Goal: Information Seeking & Learning: Find specific fact

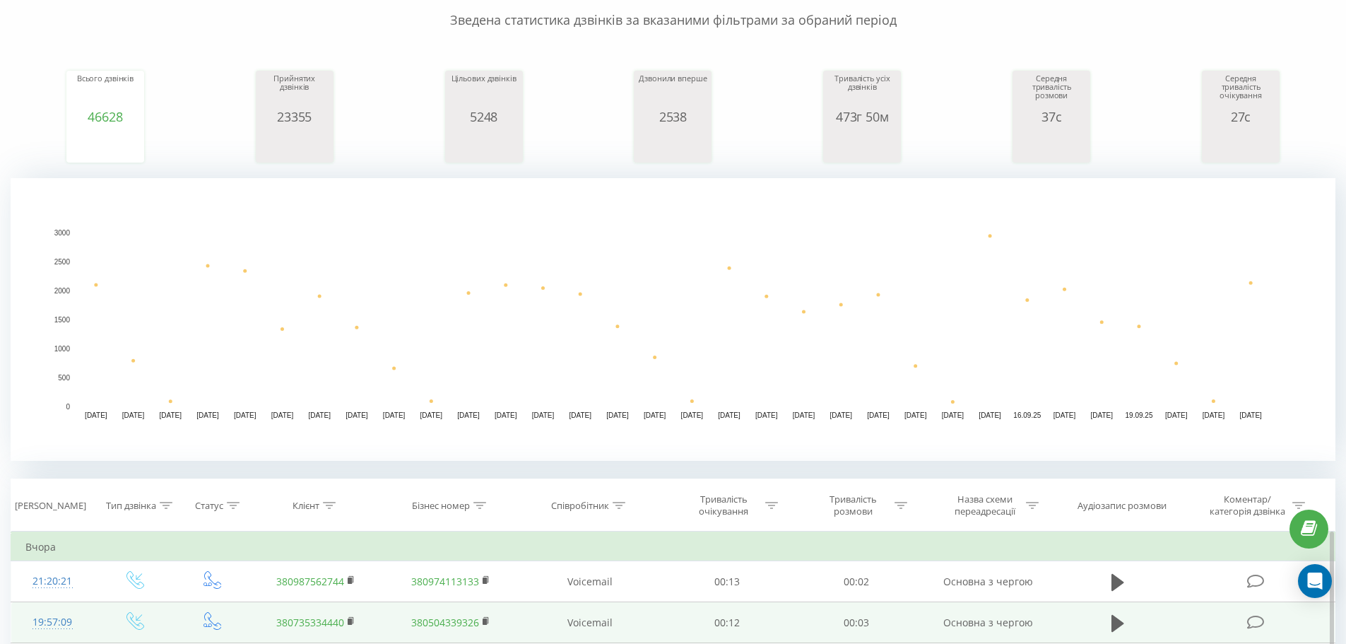
scroll to position [353, 0]
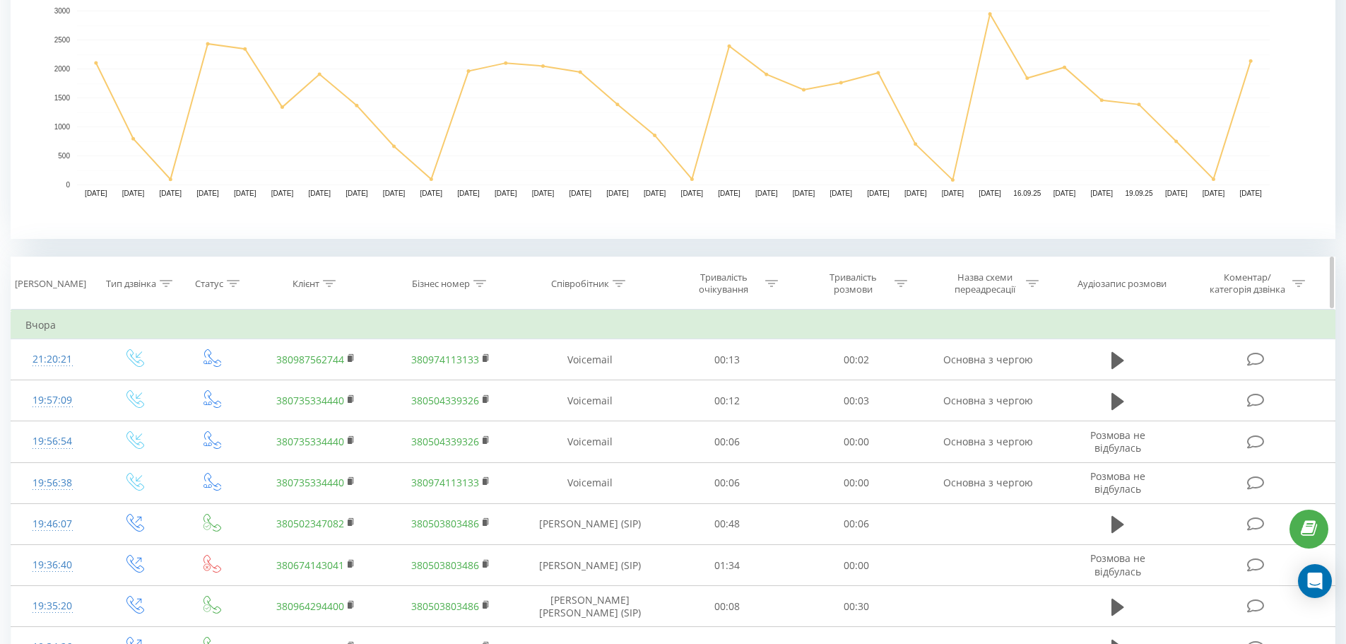
click at [326, 284] on icon at bounding box center [329, 283] width 13 height 7
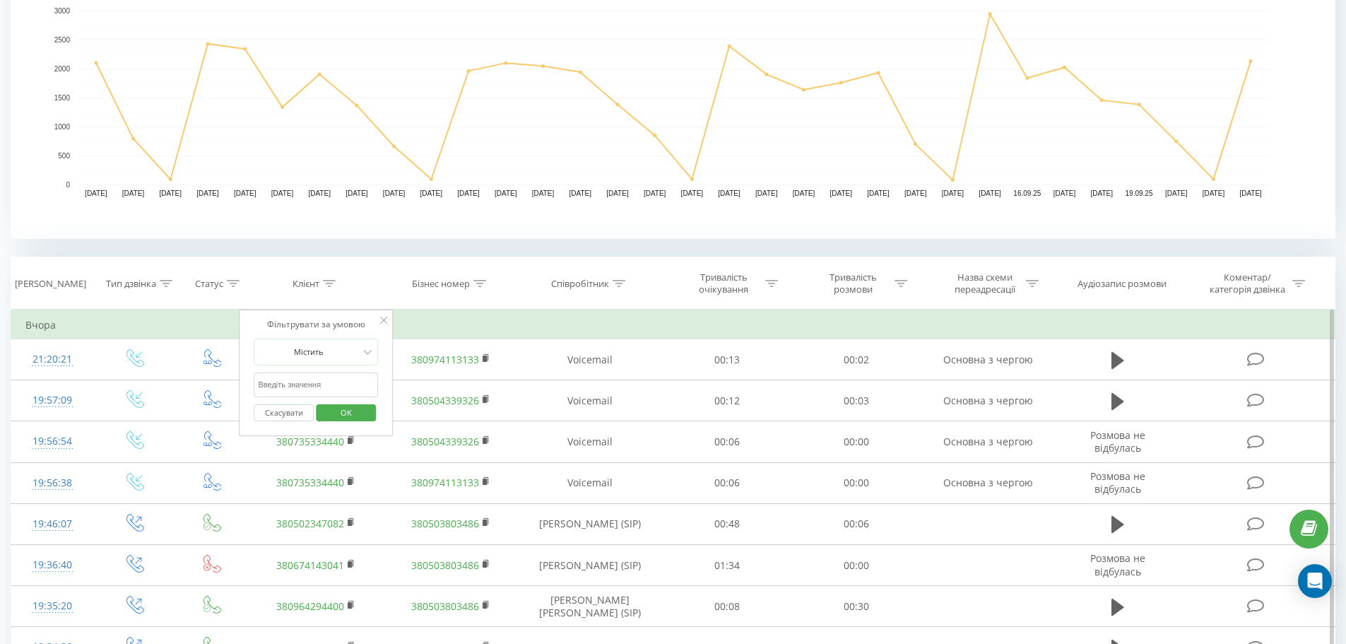
paste input "0989959994"
type input "0989959994"
click at [345, 405] on span "OK" at bounding box center [346, 412] width 40 height 22
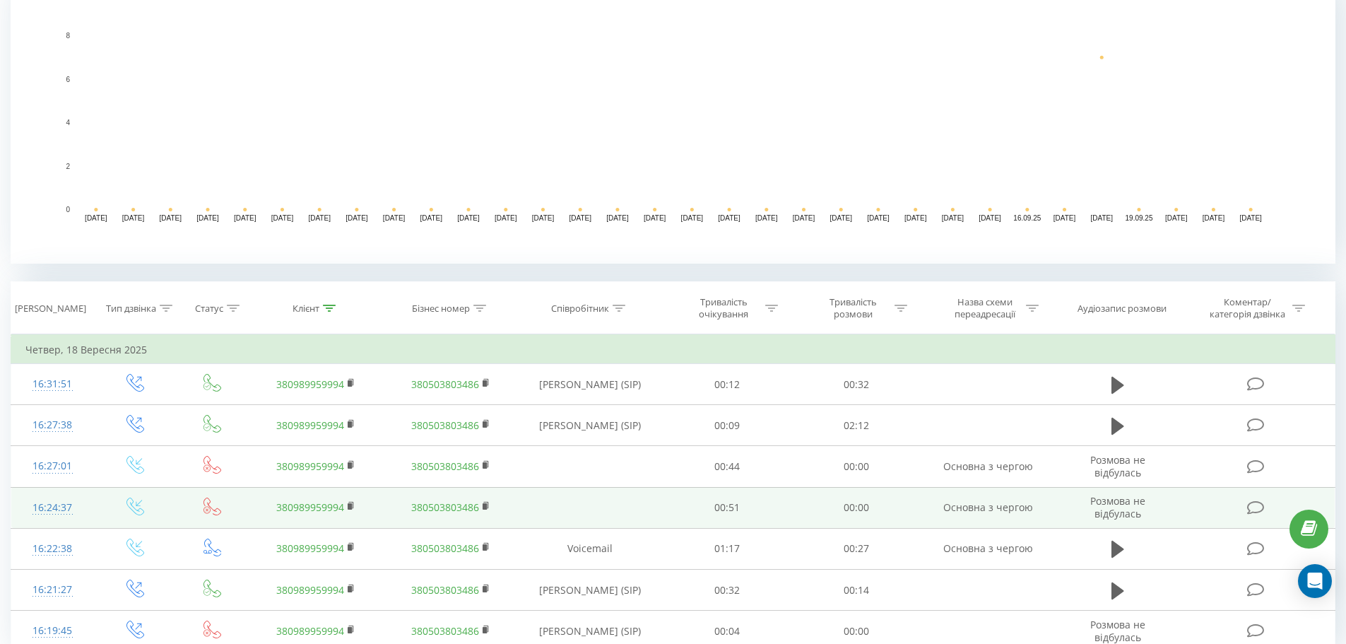
scroll to position [283, 0]
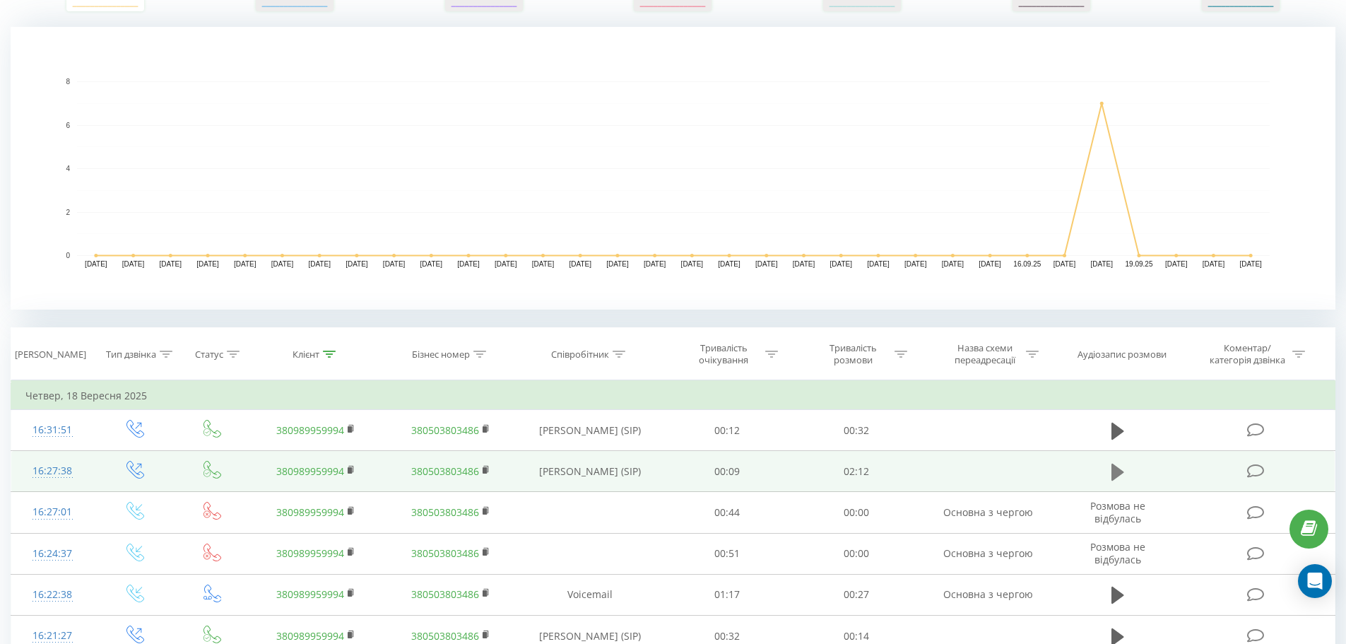
click at [1114, 462] on icon at bounding box center [1118, 472] width 13 height 20
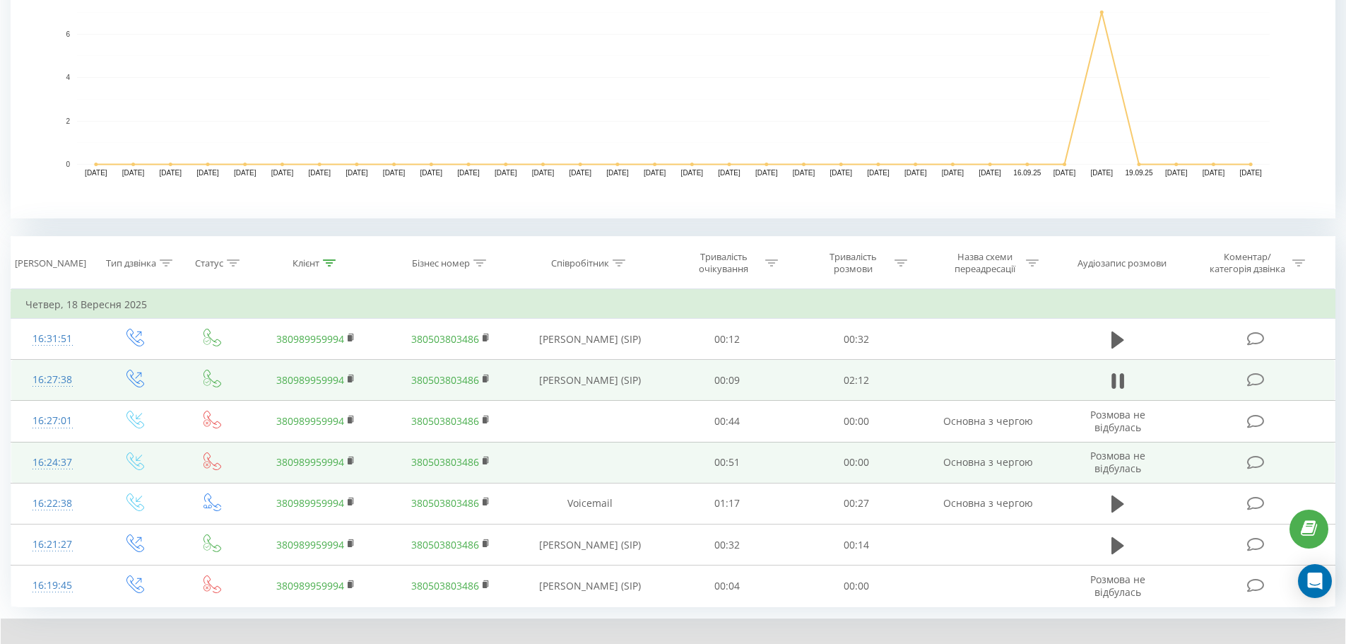
scroll to position [390, 0]
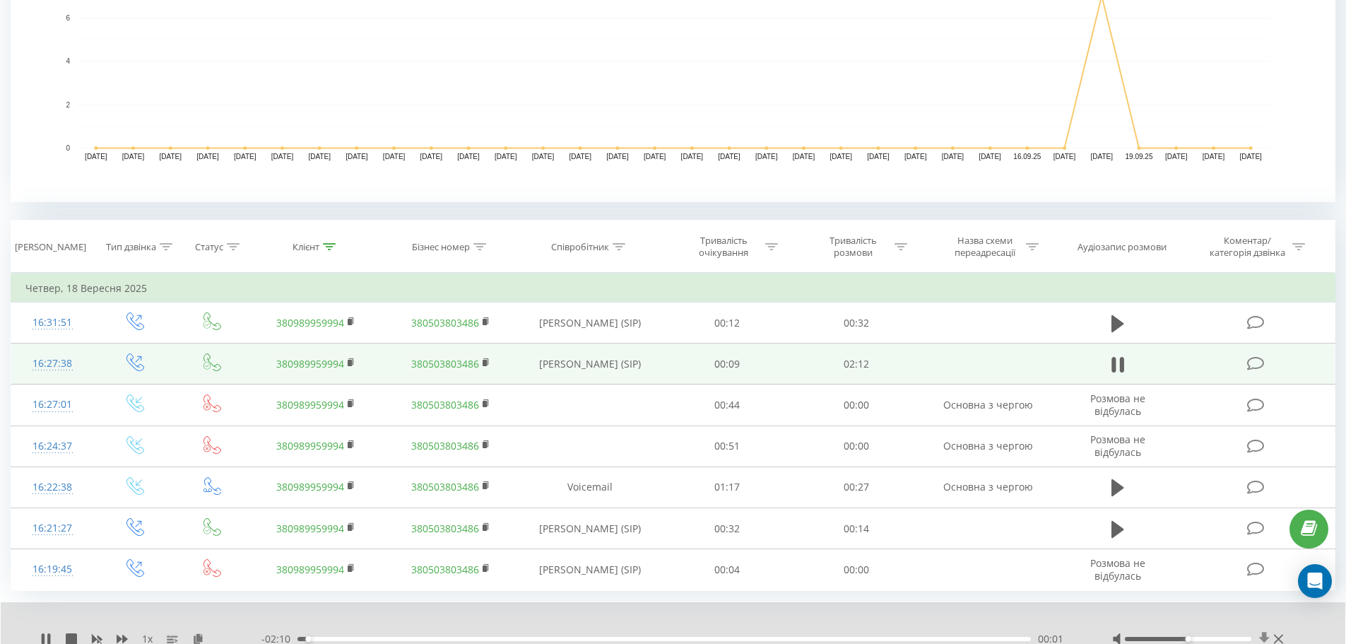
click at [1262, 637] on icon at bounding box center [1264, 638] width 11 height 13
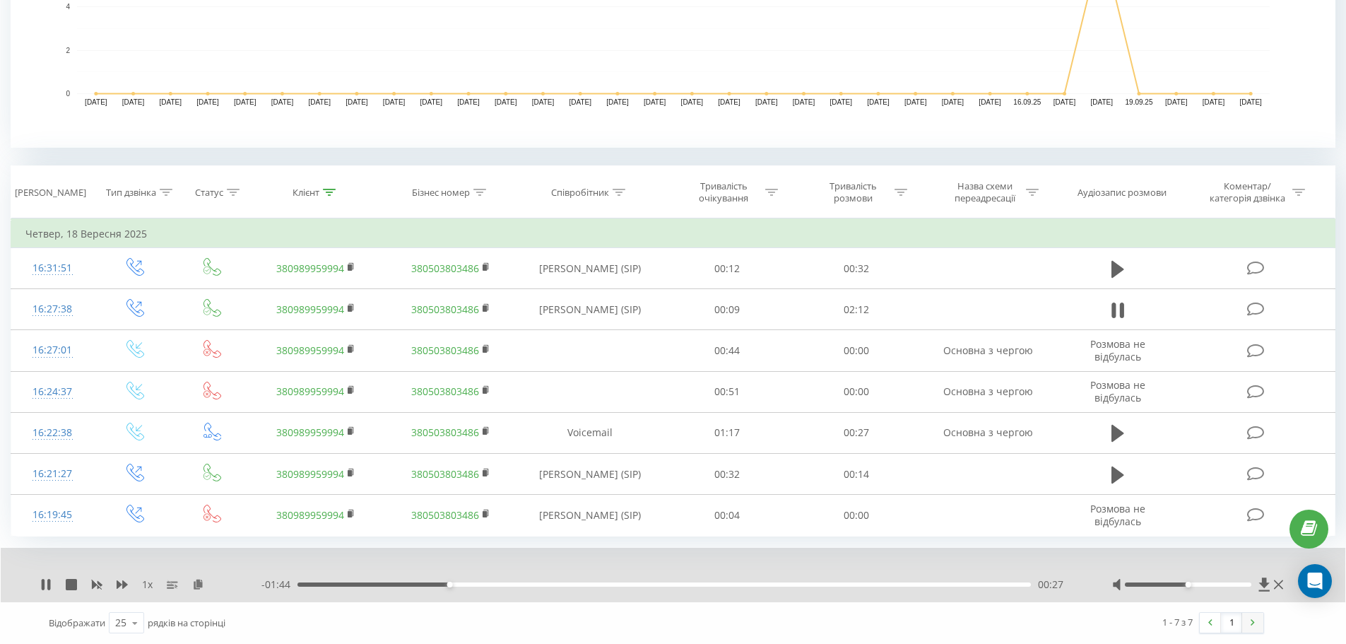
click at [1259, 620] on link at bounding box center [1252, 623] width 21 height 20
click at [1208, 628] on link at bounding box center [1210, 623] width 21 height 20
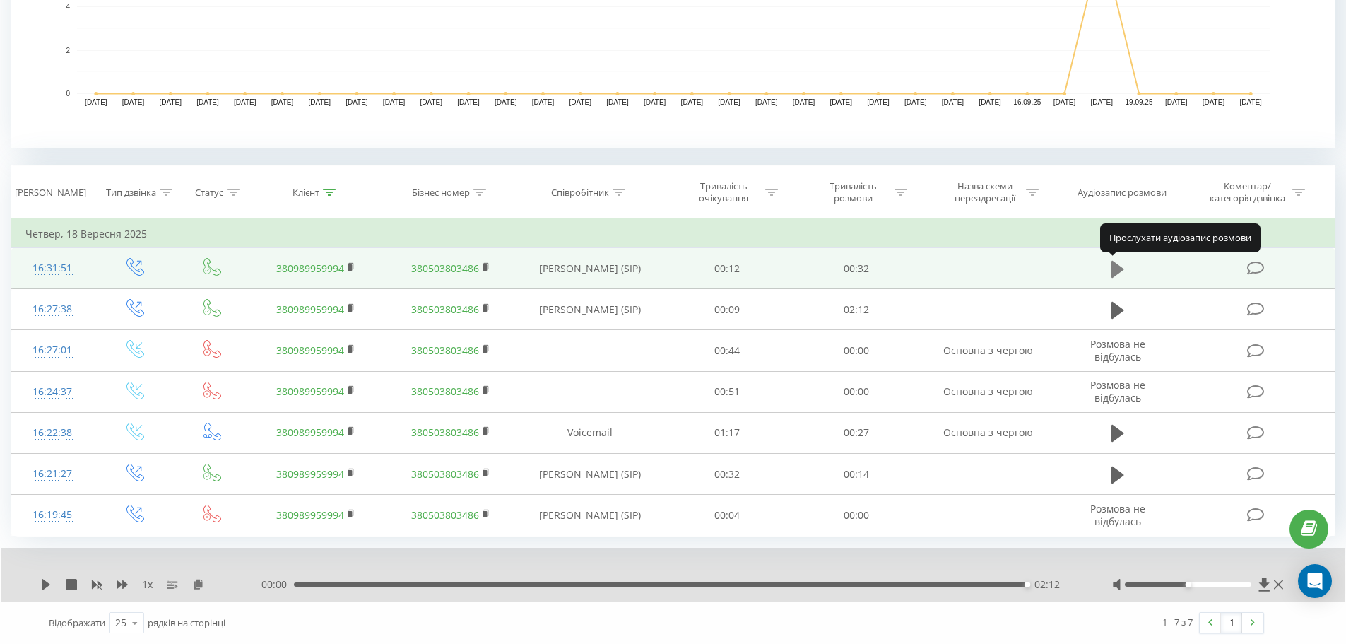
click at [1117, 268] on icon at bounding box center [1118, 268] width 13 height 17
click at [1282, 586] on icon at bounding box center [1278, 584] width 9 height 11
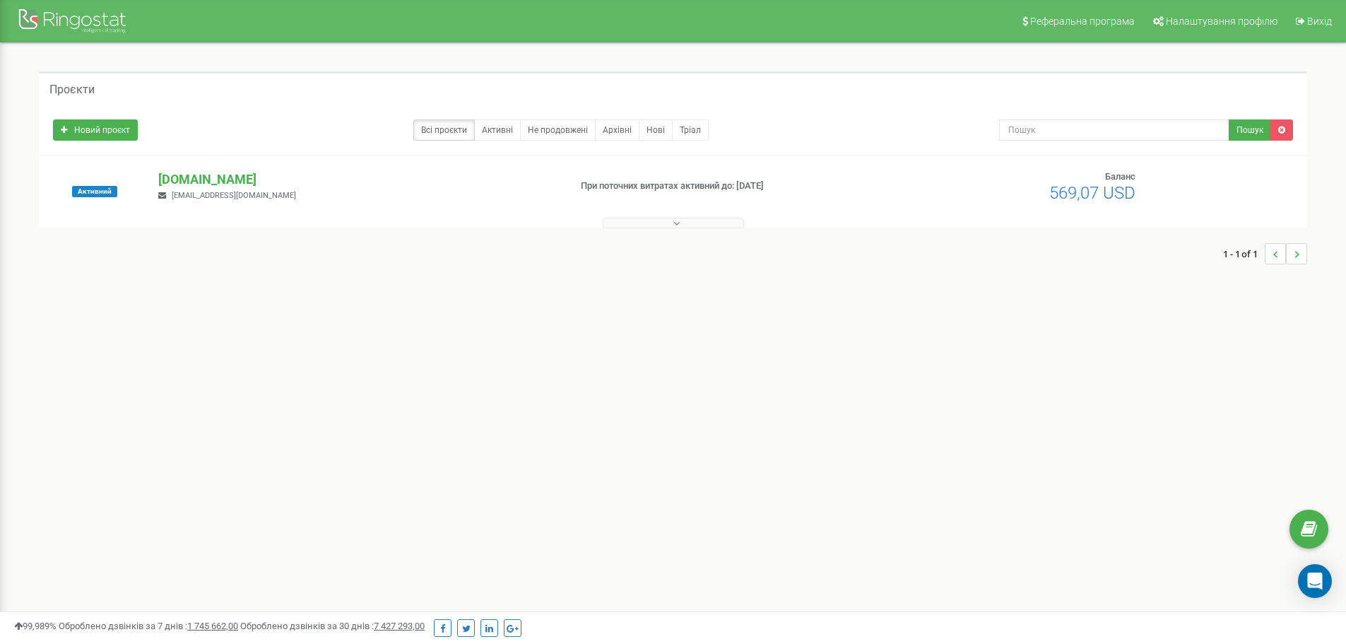
click at [724, 223] on button at bounding box center [673, 223] width 141 height 11
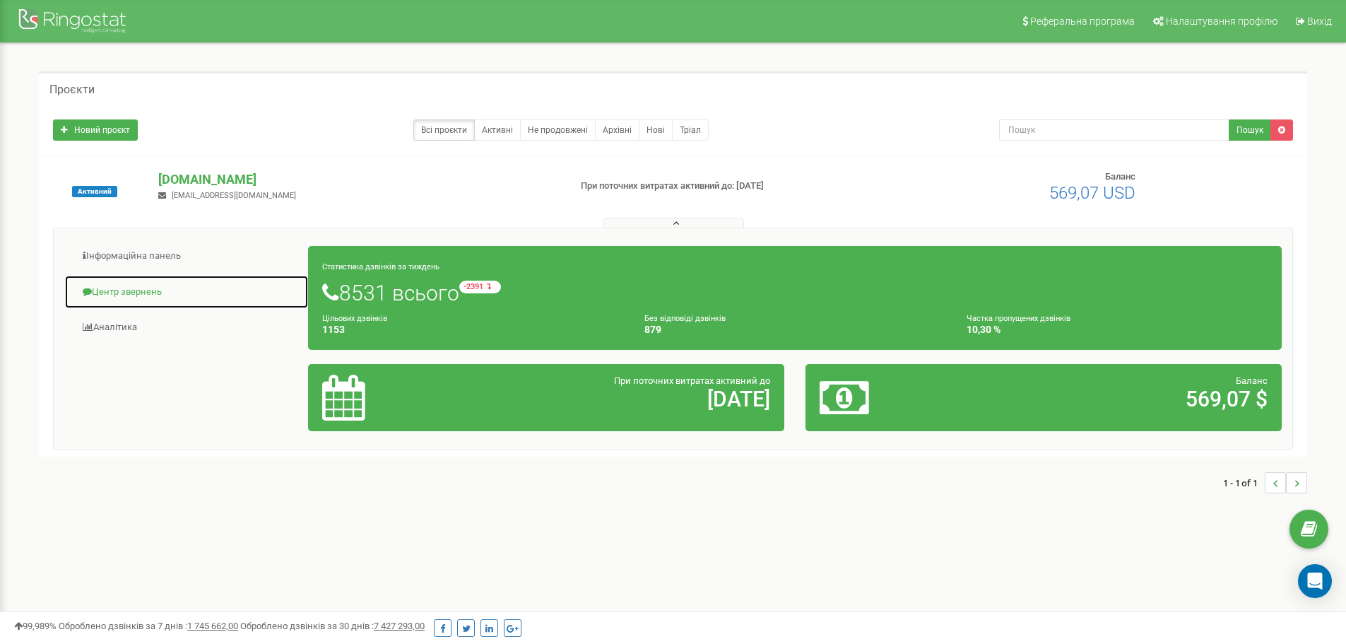
click at [102, 295] on link "Центр звернень" at bounding box center [186, 292] width 245 height 35
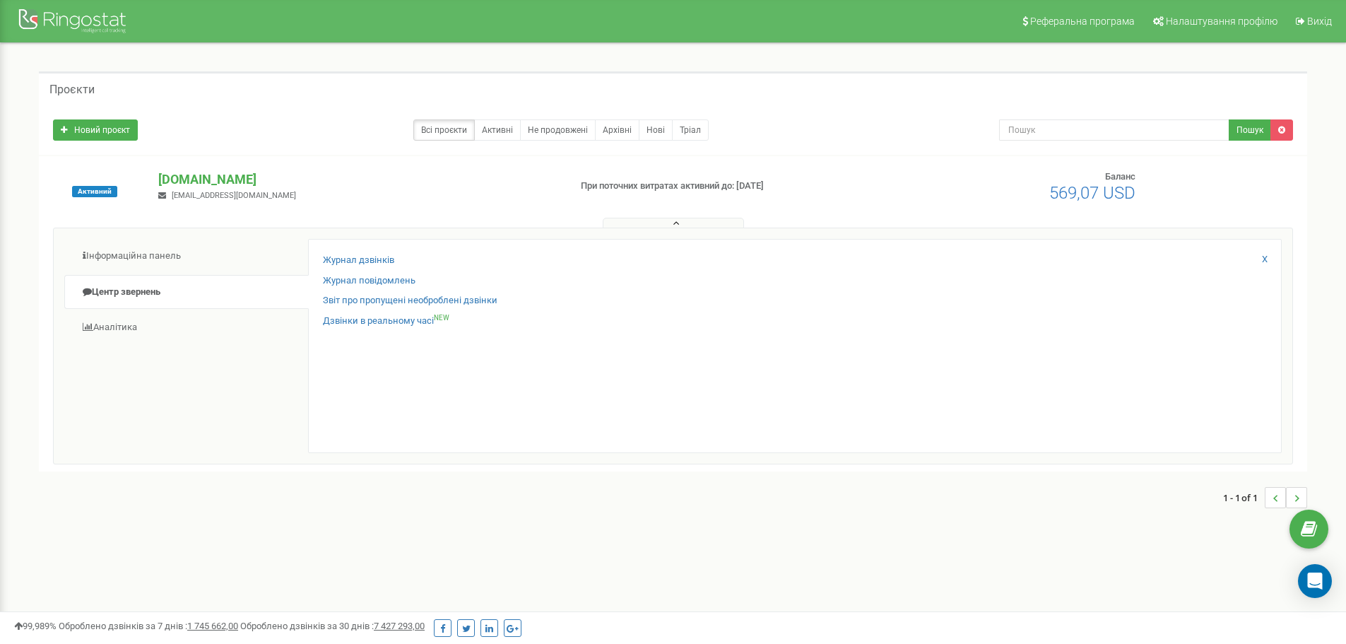
click at [382, 253] on div "Журнал дзвінків Журнал повідомлень Звіт про пропущені необроблені дзвінки Дзвін…" at bounding box center [795, 346] width 974 height 214
click at [382, 256] on link "Журнал дзвінків" at bounding box center [358, 260] width 71 height 13
